Goal: Leave review/rating: Leave review/rating

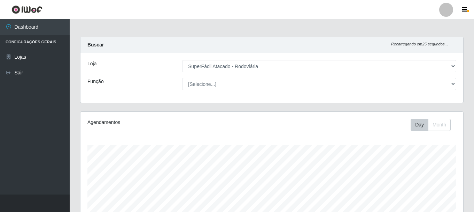
select select "400"
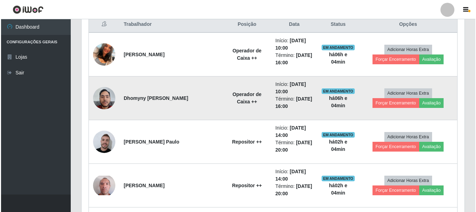
scroll to position [209, 0]
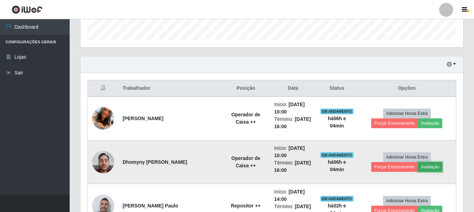
click at [418, 167] on button "Avaliação" at bounding box center [430, 167] width 25 height 10
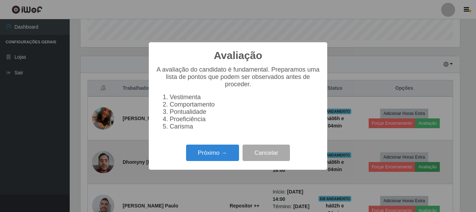
scroll to position [145, 379]
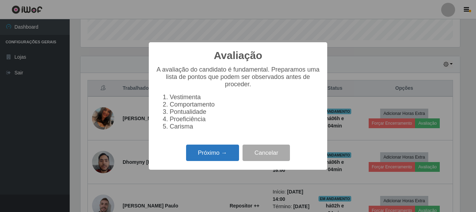
click at [221, 157] on button "Próximo →" at bounding box center [212, 152] width 53 height 16
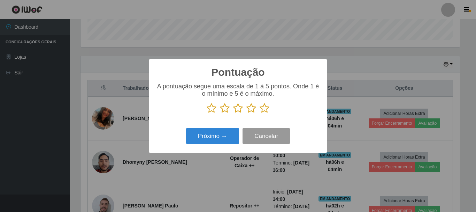
scroll to position [348338, 348103]
click at [262, 108] on icon at bounding box center [265, 108] width 10 height 10
click at [260, 113] on input "radio" at bounding box center [260, 113] width 0 height 0
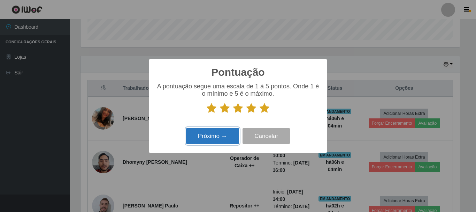
click at [216, 137] on button "Próximo →" at bounding box center [212, 136] width 53 height 16
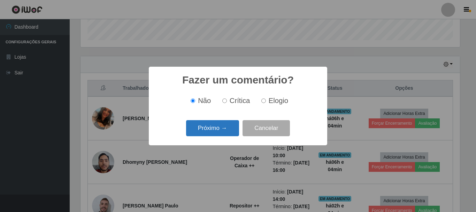
click at [206, 129] on button "Próximo →" at bounding box center [212, 128] width 53 height 16
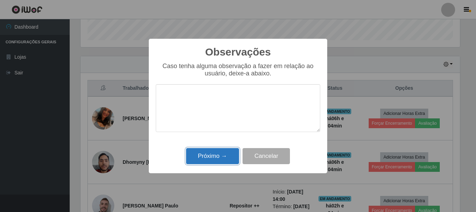
click at [219, 158] on button "Próximo →" at bounding box center [212, 156] width 53 height 16
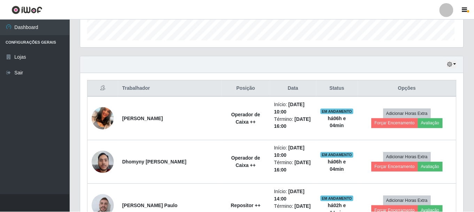
scroll to position [145, 383]
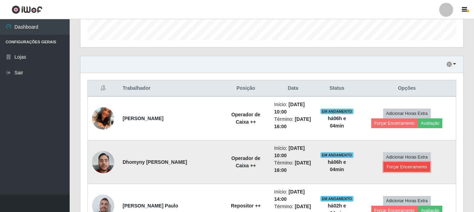
click at [417, 164] on button "Forçar Encerramento" at bounding box center [407, 167] width 47 height 10
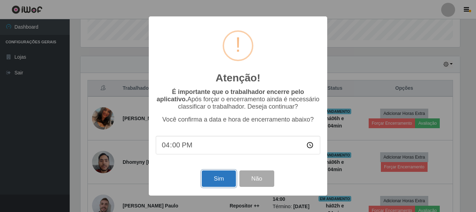
click at [224, 180] on button "Sim" at bounding box center [219, 178] width 34 height 16
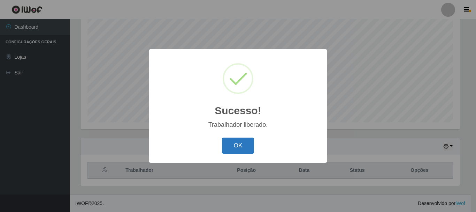
click at [250, 145] on button "OK" at bounding box center [238, 145] width 32 height 16
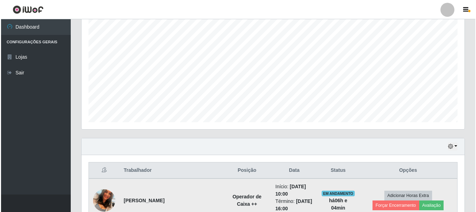
scroll to position [232, 0]
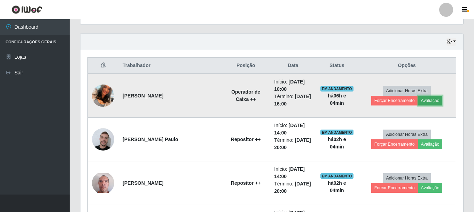
click at [418, 98] on button "Avaliação" at bounding box center [430, 100] width 25 height 10
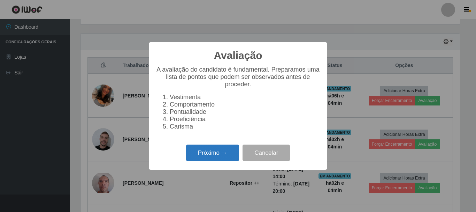
click at [201, 153] on button "Próximo →" at bounding box center [212, 152] width 53 height 16
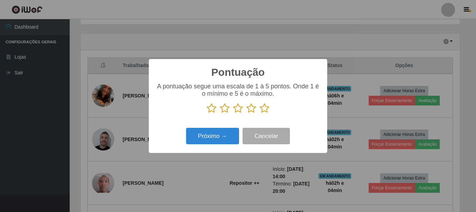
click at [262, 109] on icon at bounding box center [265, 108] width 10 height 10
click at [260, 113] on input "radio" at bounding box center [260, 113] width 0 height 0
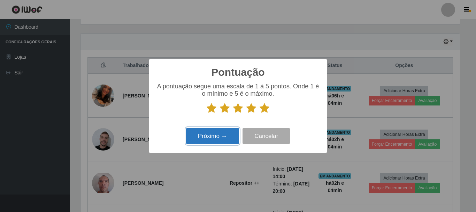
click at [202, 138] on button "Próximo →" at bounding box center [212, 136] width 53 height 16
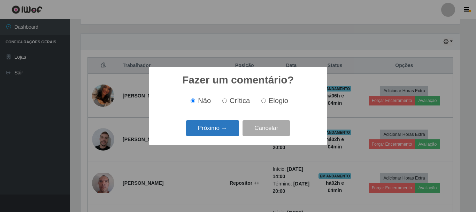
click at [226, 122] on button "Próximo →" at bounding box center [212, 128] width 53 height 16
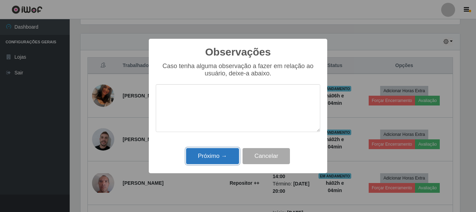
click at [228, 155] on button "Próximo →" at bounding box center [212, 156] width 53 height 16
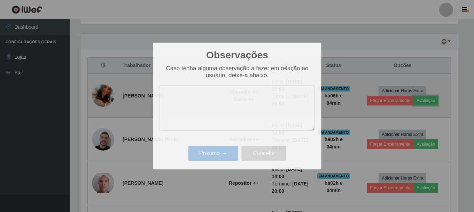
scroll to position [145, 383]
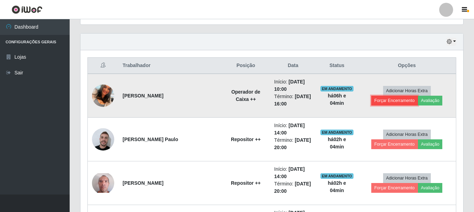
click at [418, 95] on button "Forçar Encerramento" at bounding box center [394, 100] width 47 height 10
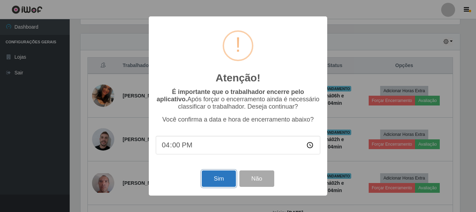
click at [220, 181] on button "Sim" at bounding box center [219, 178] width 34 height 16
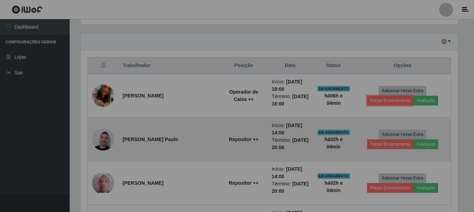
scroll to position [0, 0]
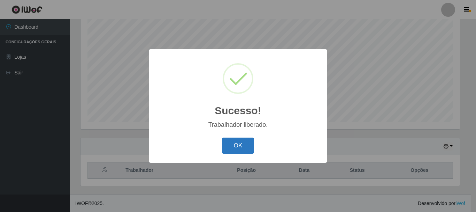
click at [233, 144] on button "OK" at bounding box center [238, 145] width 32 height 16
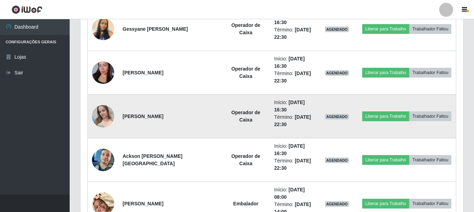
scroll to position [1312, 0]
